Goal: Task Accomplishment & Management: Manage account settings

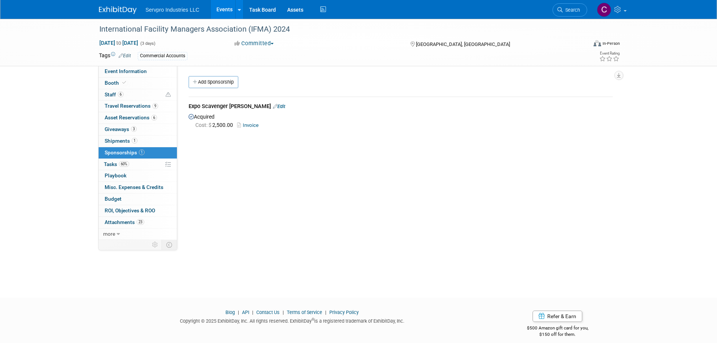
click at [222, 11] on link "Events" at bounding box center [224, 9] width 27 height 19
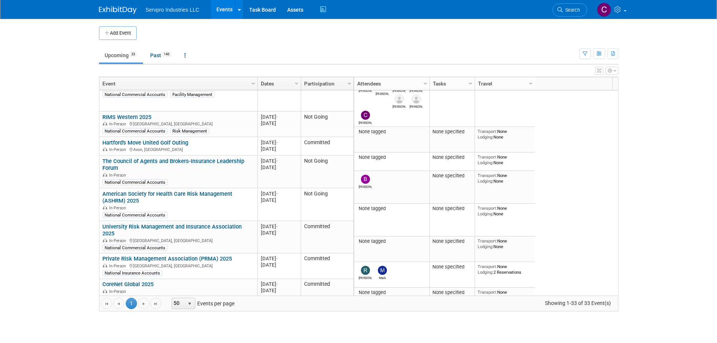
scroll to position [278, 0]
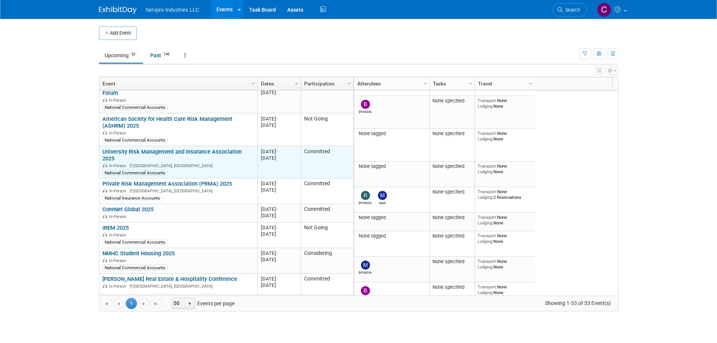
click at [226, 150] on link "University Risk Management and Insurance Association 2025" at bounding box center [171, 155] width 139 height 14
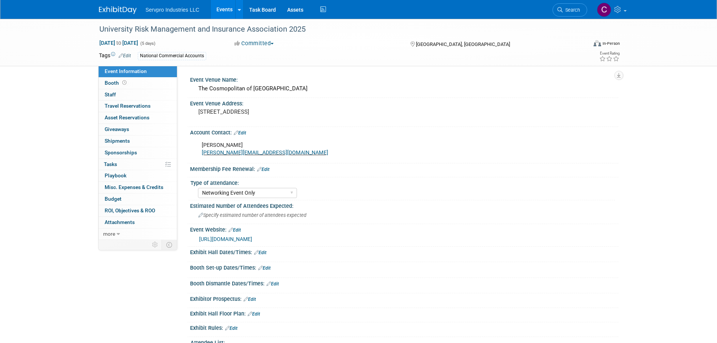
select select "Networking Event Only"
click at [113, 84] on span "Booth" at bounding box center [116, 83] width 23 height 6
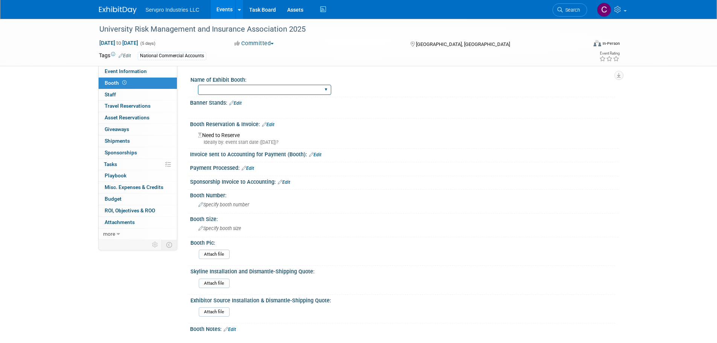
drag, startPoint x: 219, startPoint y: 87, endPoint x: 199, endPoint y: 87, distance: 20.3
click at [199, 87] on select "Island Booth Tradewinds Immerse Popup 10 Foot Banner Stand Invita 10 Foot Strai…" at bounding box center [264, 90] width 133 height 10
select select "No Booth Needed"
click at [198, 85] on select "Island Booth Tradewinds Immerse Popup 10 Foot Banner Stand Invita 10 Foot Strai…" at bounding box center [264, 90] width 133 height 10
click at [130, 96] on link "0 Staff 0" at bounding box center [138, 94] width 78 height 11
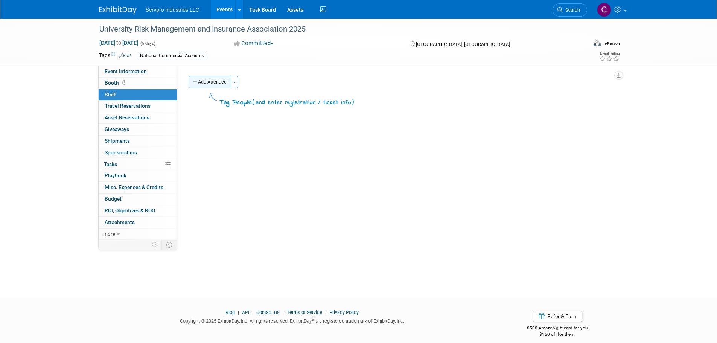
drag, startPoint x: 216, startPoint y: 85, endPoint x: 206, endPoint y: 84, distance: 10.2
click at [206, 84] on button "Add Attendee" at bounding box center [210, 82] width 43 height 12
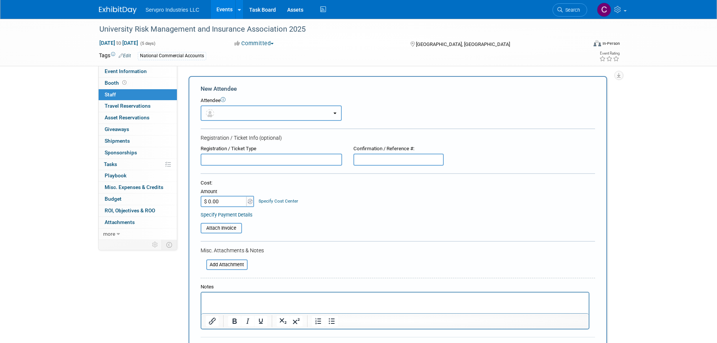
click at [221, 116] on button "button" at bounding box center [271, 112] width 141 height 15
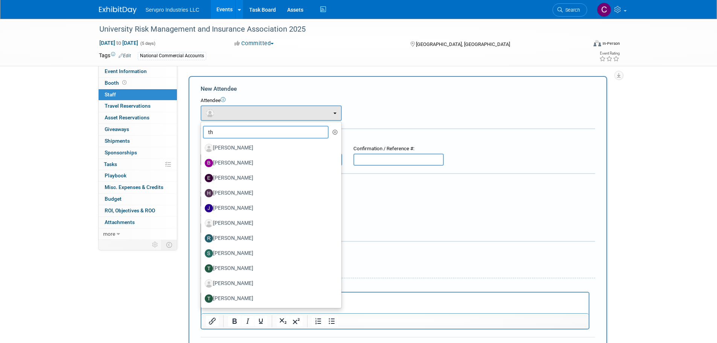
type input "t"
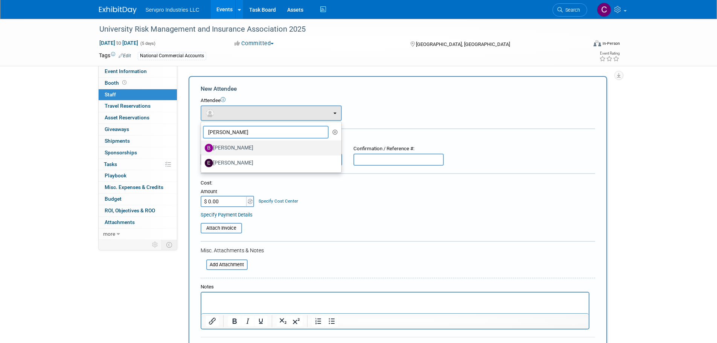
type input "beth"
click at [226, 141] on link "Beth Schoeller" at bounding box center [271, 147] width 140 height 15
click at [226, 145] on label "Beth Schoeller" at bounding box center [269, 148] width 129 height 12
click at [202, 145] on input "Beth Schoeller" at bounding box center [199, 147] width 5 height 5
select select "00da1cde-359d-487f-985e-870252d0c266"
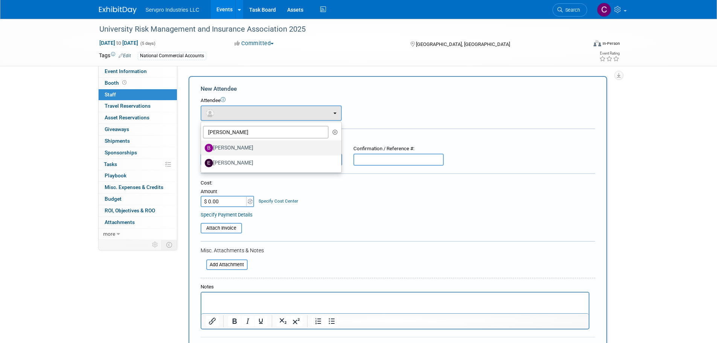
select select "4"
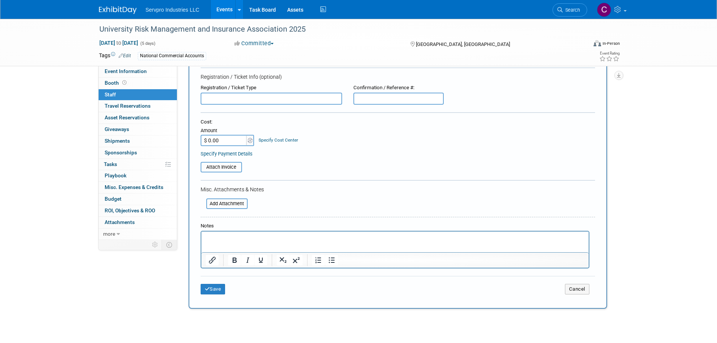
scroll to position [94, 0]
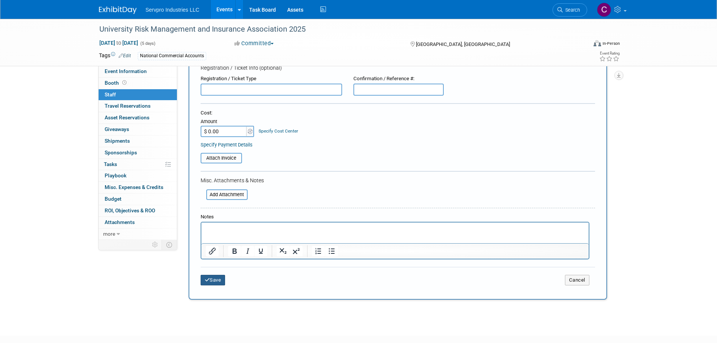
click at [215, 278] on button "Save" at bounding box center [213, 280] width 25 height 11
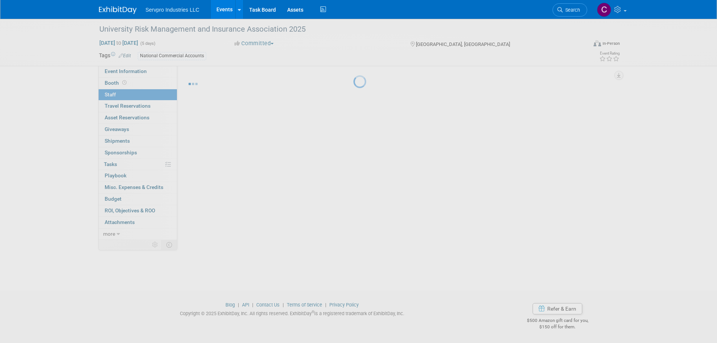
scroll to position [8, 0]
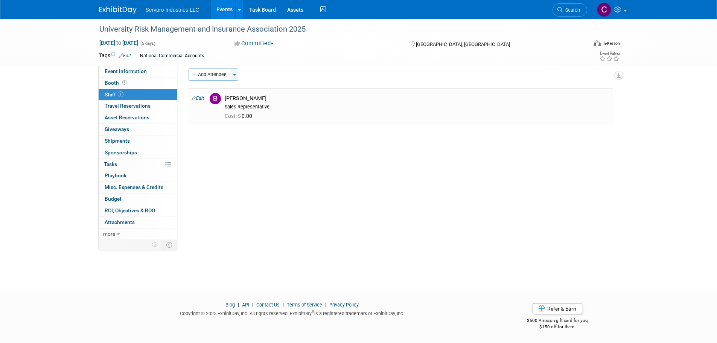
click at [237, 78] on button "Toggle Dropdown" at bounding box center [235, 75] width 8 height 12
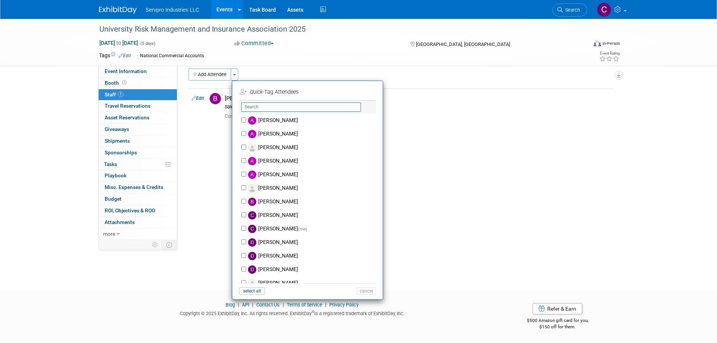
click at [250, 106] on input "text" at bounding box center [301, 106] width 120 height 9
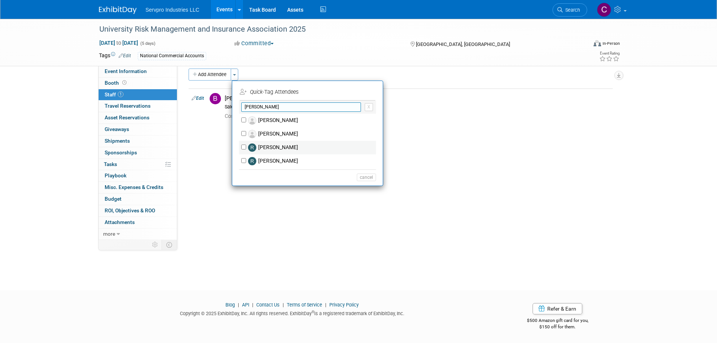
type input "rick"
drag, startPoint x: 243, startPoint y: 147, endPoint x: 234, endPoint y: 149, distance: 9.0
click at [234, 149] on li "rick X No matching person found... (me) select all cancel" at bounding box center [307, 141] width 151 height 83
click at [242, 149] on input "Rick Knox" at bounding box center [243, 147] width 5 height 5
checkbox input "true"
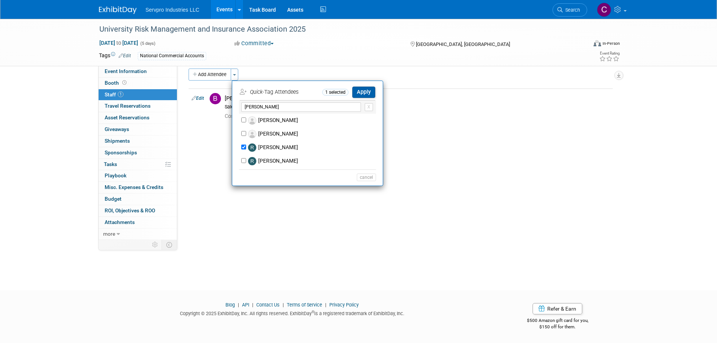
click at [365, 87] on button "Apply" at bounding box center [363, 92] width 23 height 11
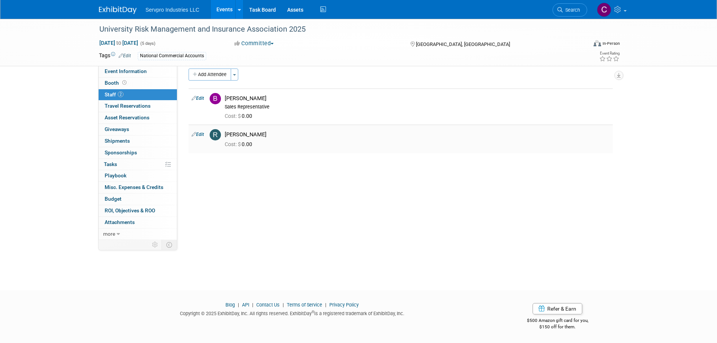
click at [234, 133] on div "Rick Knox" at bounding box center [417, 134] width 385 height 7
click at [195, 135] on icon at bounding box center [194, 134] width 5 height 8
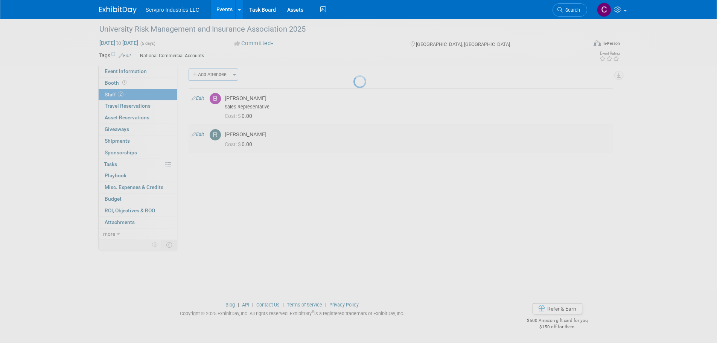
select select "a062465e-8b13-4694-bfb9-ca989d39368b"
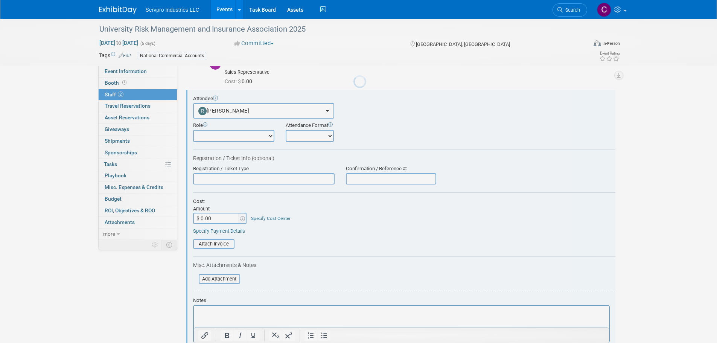
scroll to position [0, 0]
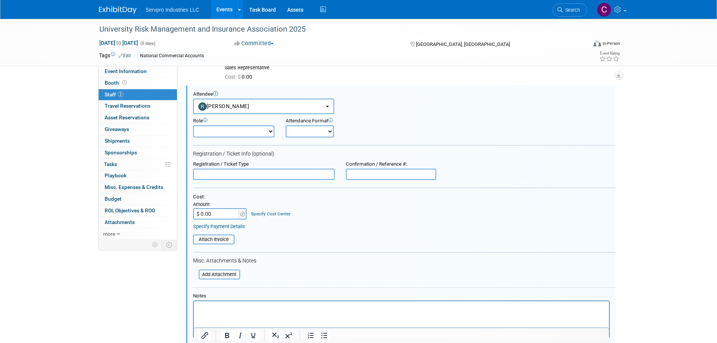
click at [217, 130] on select "Demonstrator Franchise Team Member Host Planner Presenter Sales Representative" at bounding box center [233, 131] width 81 height 12
select select "4"
click at [193, 125] on select "Demonstrator Franchise Team Member Host Planner Presenter Sales Representative" at bounding box center [233, 131] width 81 height 12
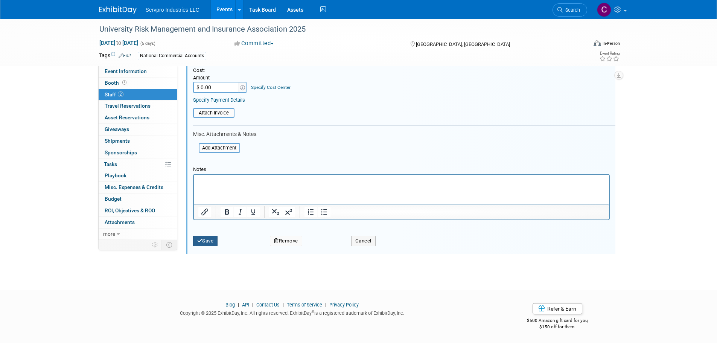
click at [213, 240] on button "Save" at bounding box center [205, 241] width 25 height 11
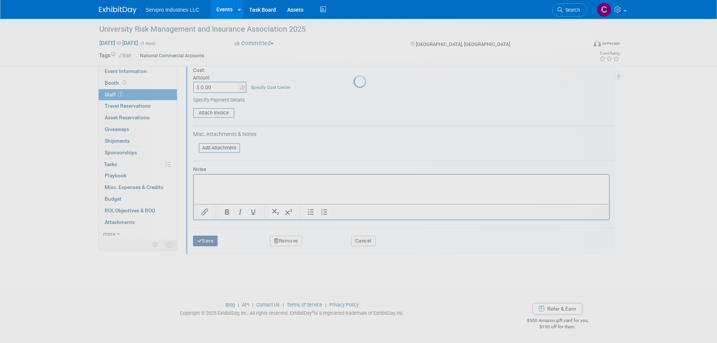
scroll to position [8, 0]
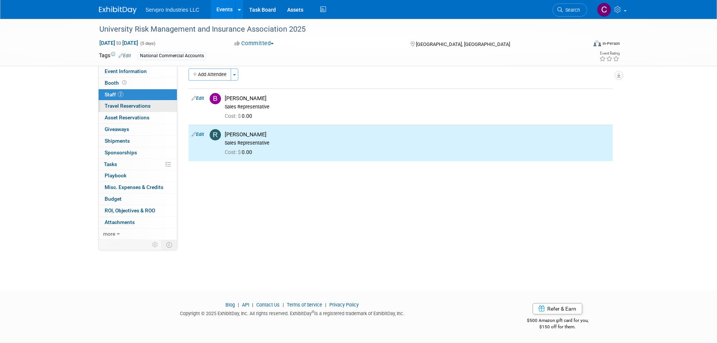
click at [137, 105] on span "Travel Reservations 0" at bounding box center [128, 106] width 46 height 6
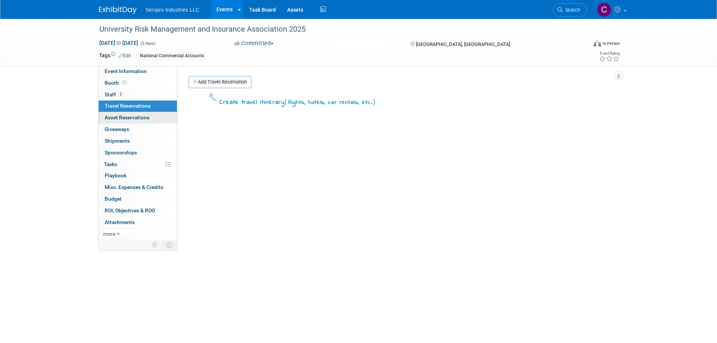
click at [130, 115] on span "Asset Reservations 0" at bounding box center [127, 117] width 45 height 6
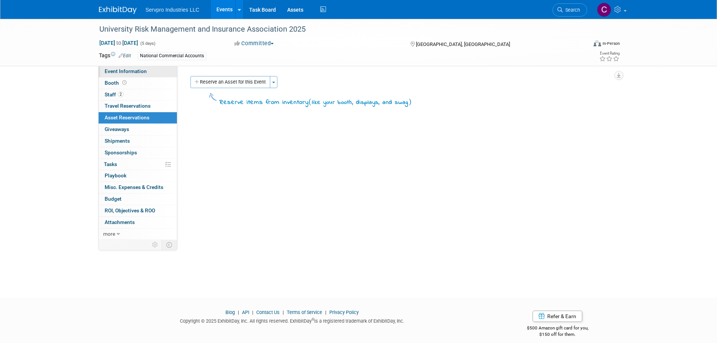
click at [117, 68] on span "Event Information" at bounding box center [126, 71] width 42 height 6
select select "Networking Event Only"
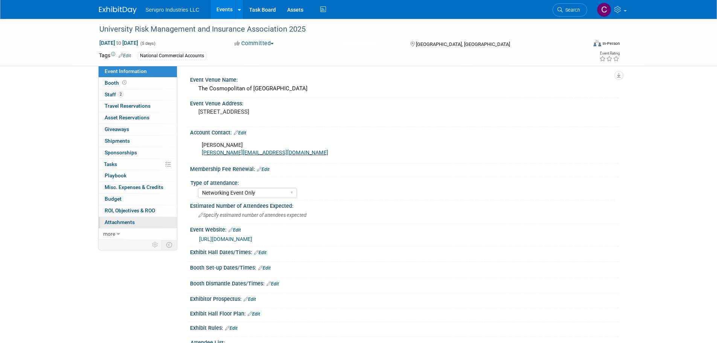
click at [118, 219] on span "Attachments 0" at bounding box center [120, 222] width 30 height 6
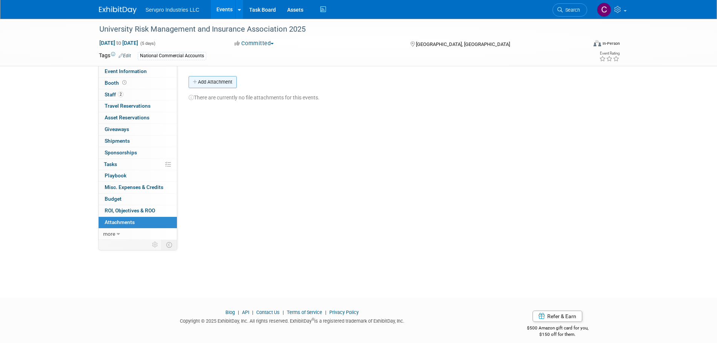
click at [226, 80] on button "Add Attachment" at bounding box center [213, 82] width 48 height 12
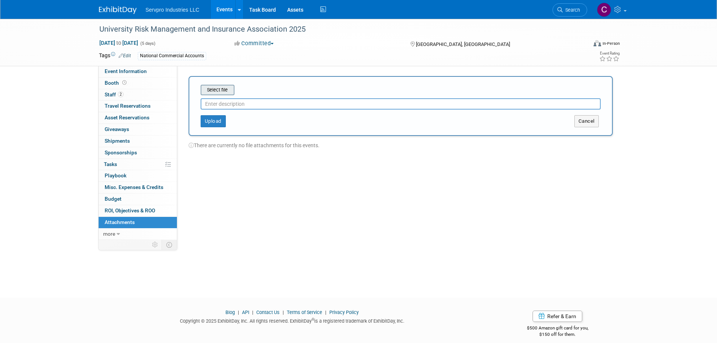
click at [222, 87] on input "file" at bounding box center [189, 89] width 90 height 9
type input "2024 Contacts"
click at [217, 114] on button "Upload" at bounding box center [213, 118] width 25 height 12
